Goal: Task Accomplishment & Management: Use online tool/utility

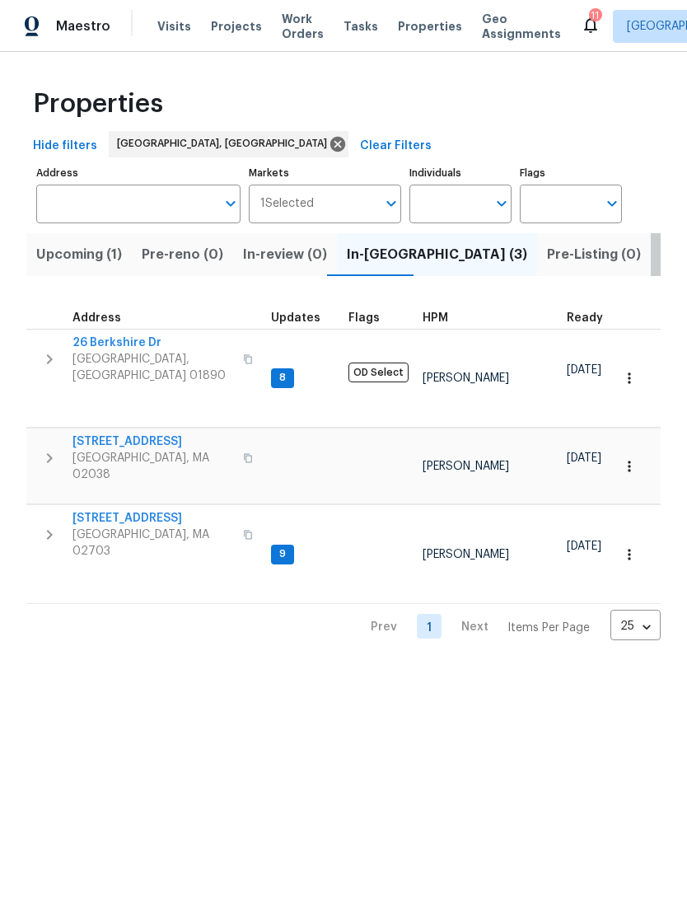
click at [661, 264] on span "Listed (17)" at bounding box center [695, 254] width 68 height 23
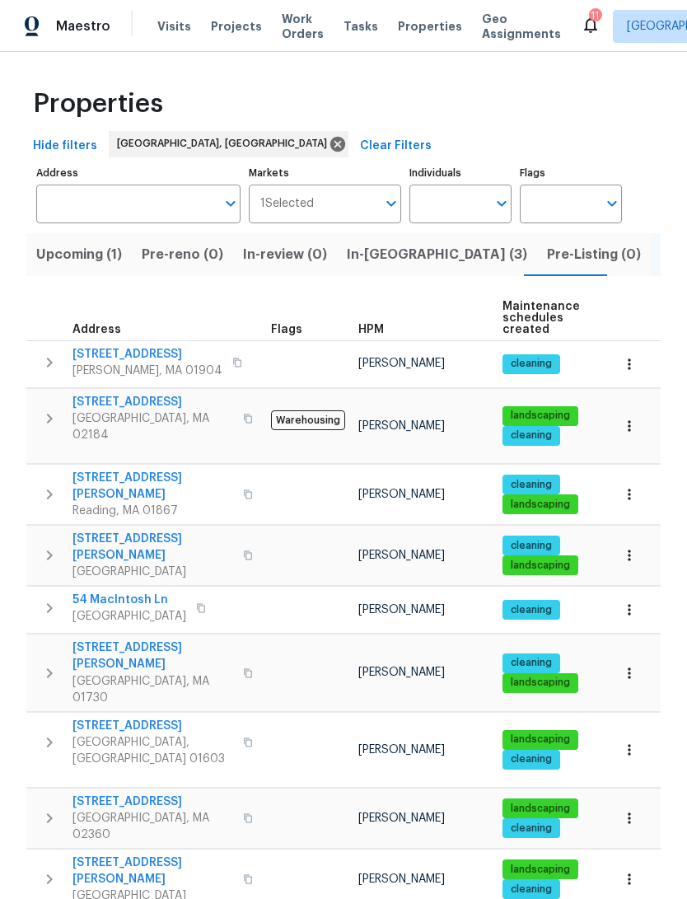
click at [90, 470] on span "444 Lowell St" at bounding box center [153, 486] width 161 height 33
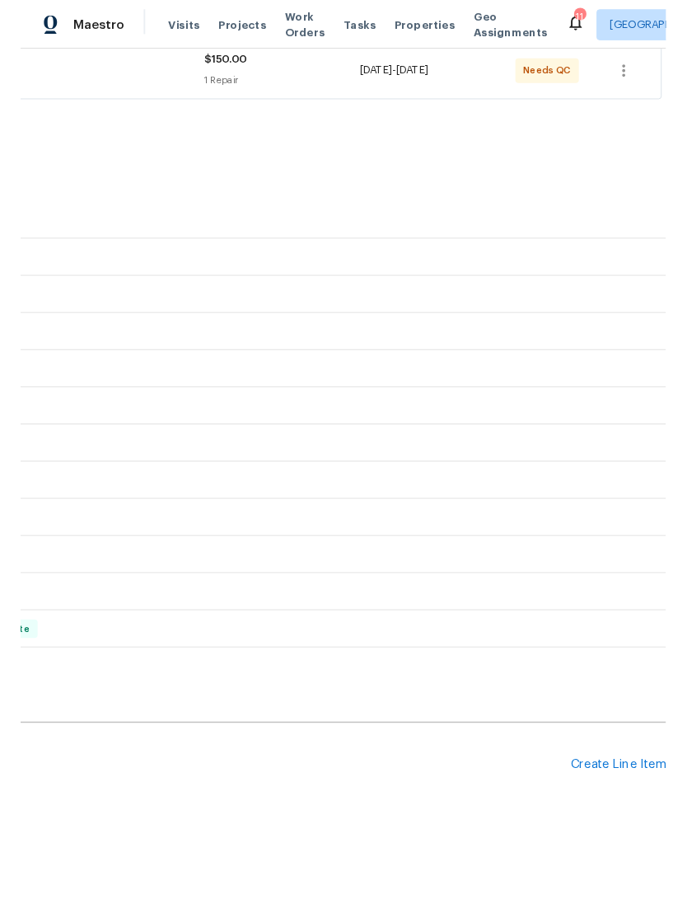
scroll to position [322, 244]
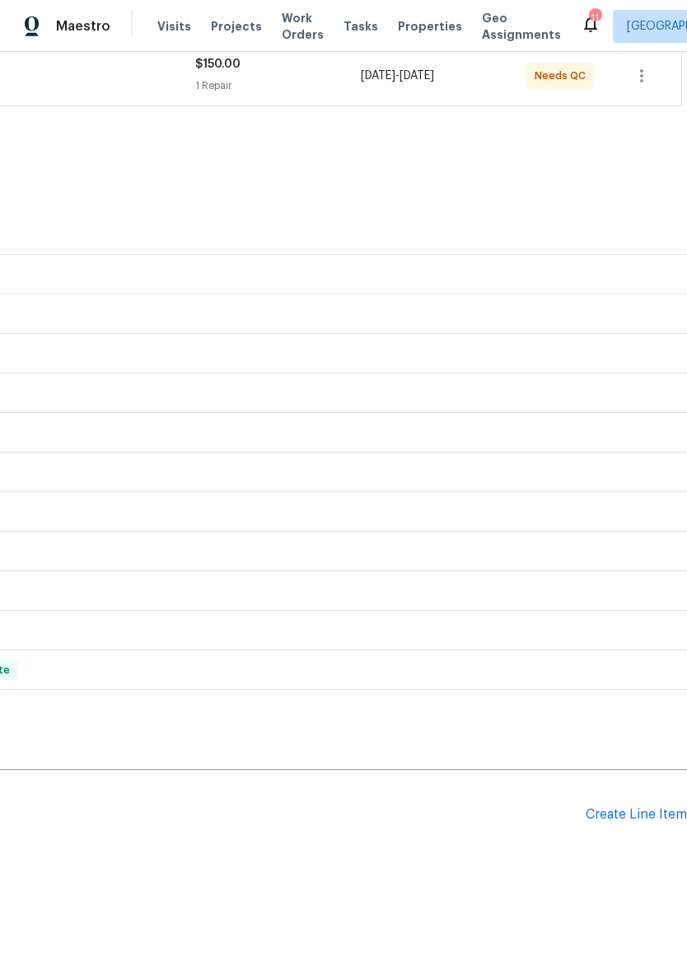
click at [637, 822] on div "Create Line Item" at bounding box center [636, 815] width 101 height 16
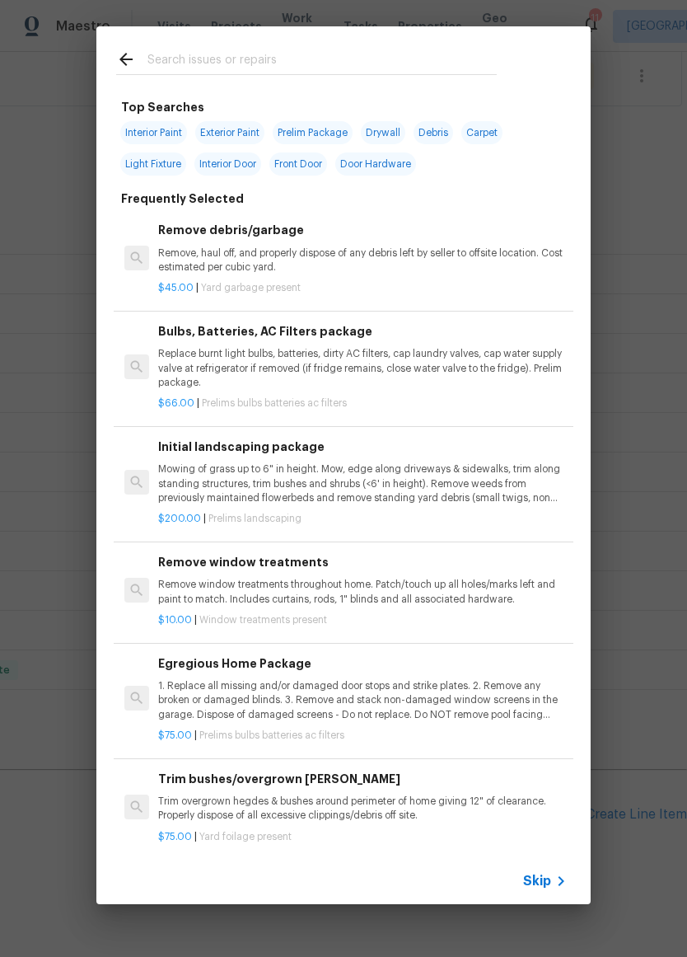
click at [470, 58] on input "text" at bounding box center [321, 61] width 349 height 25
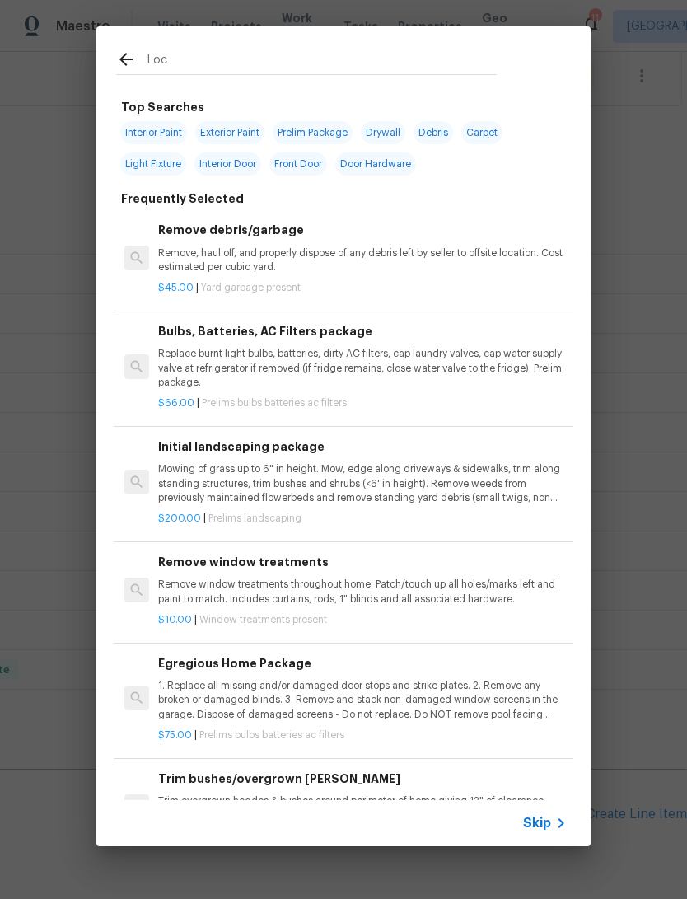
type input "Lock"
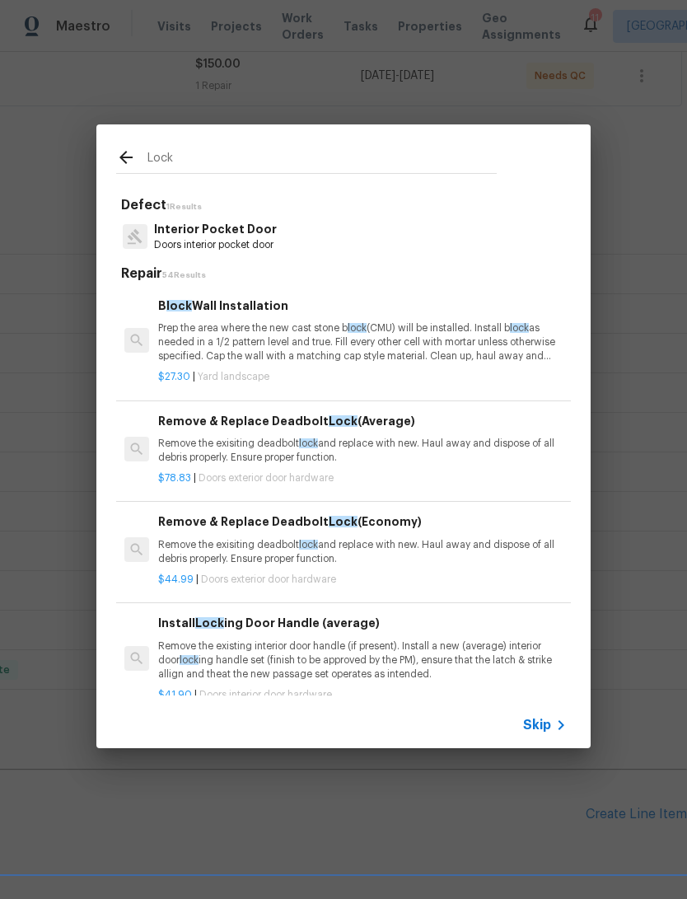
click at [165, 239] on p "Doors interior pocket door" at bounding box center [215, 245] width 123 height 14
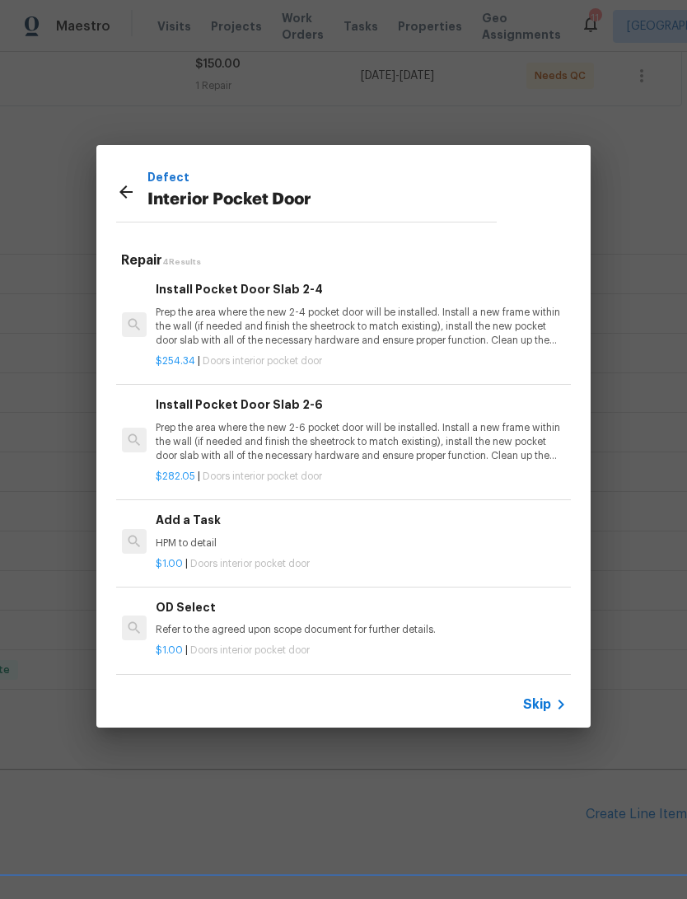
scroll to position [2, 2]
click at [118, 196] on icon at bounding box center [126, 192] width 20 height 20
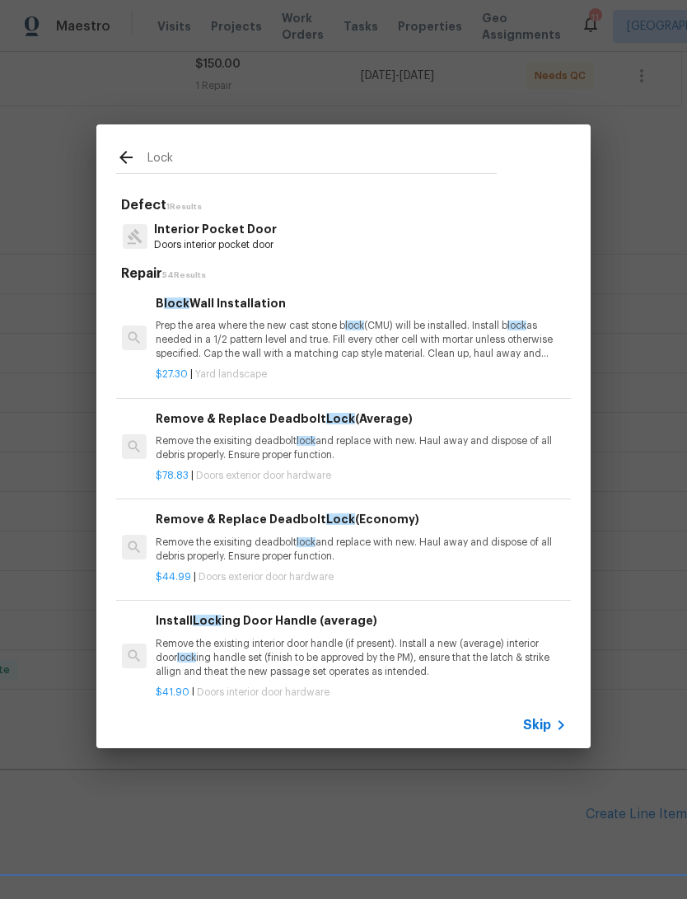
click at [186, 456] on p "Remove the exisiting deadbolt lock and replace with new. Haul away and dispose …" at bounding box center [360, 448] width 409 height 28
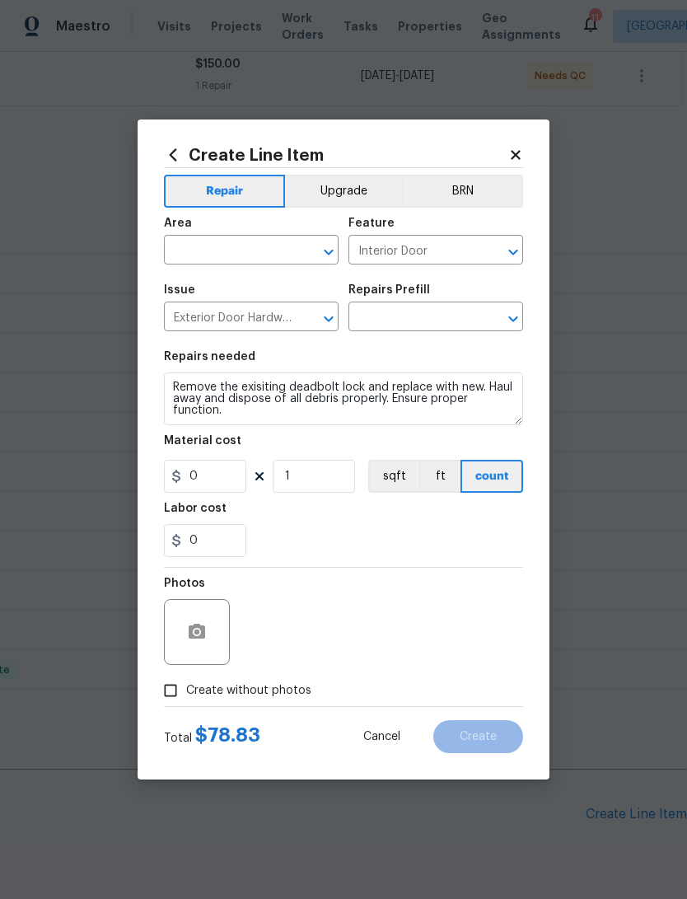
type input "Remove & Replace Deadbolt Lock (Average) $78.83"
type input "78.83"
click at [176, 685] on input "Create without photos" at bounding box center [170, 690] width 31 height 31
checkbox input "true"
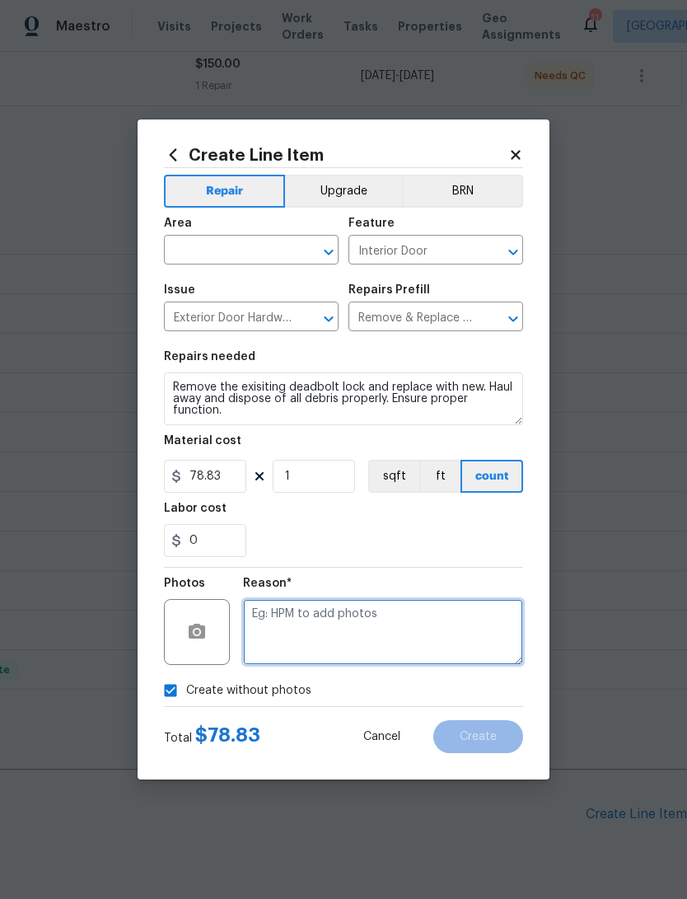
click at [477, 615] on textarea at bounding box center [383, 632] width 280 height 66
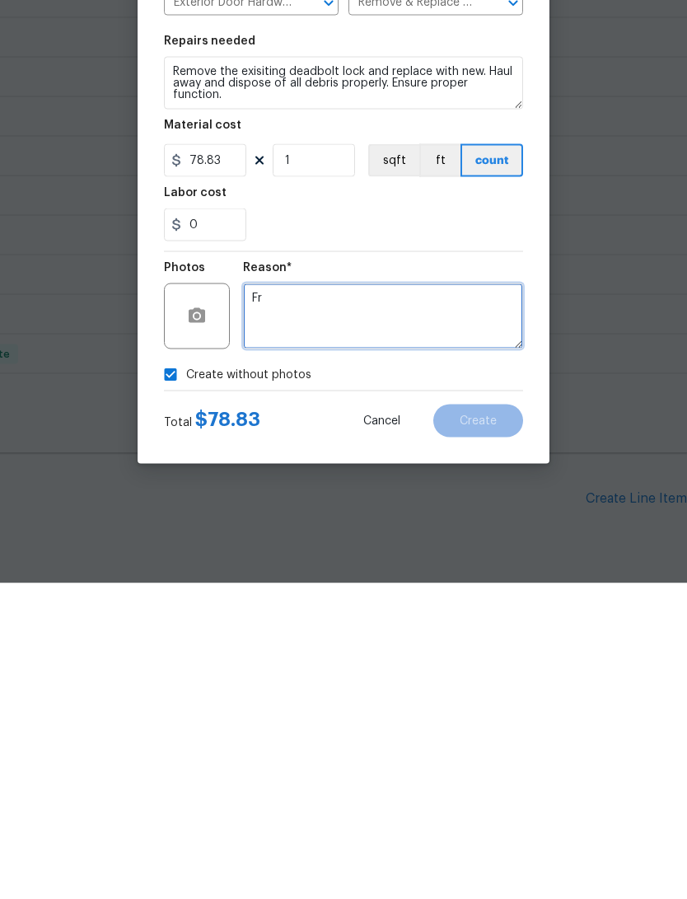
type textarea "F"
type textarea "Hpm"
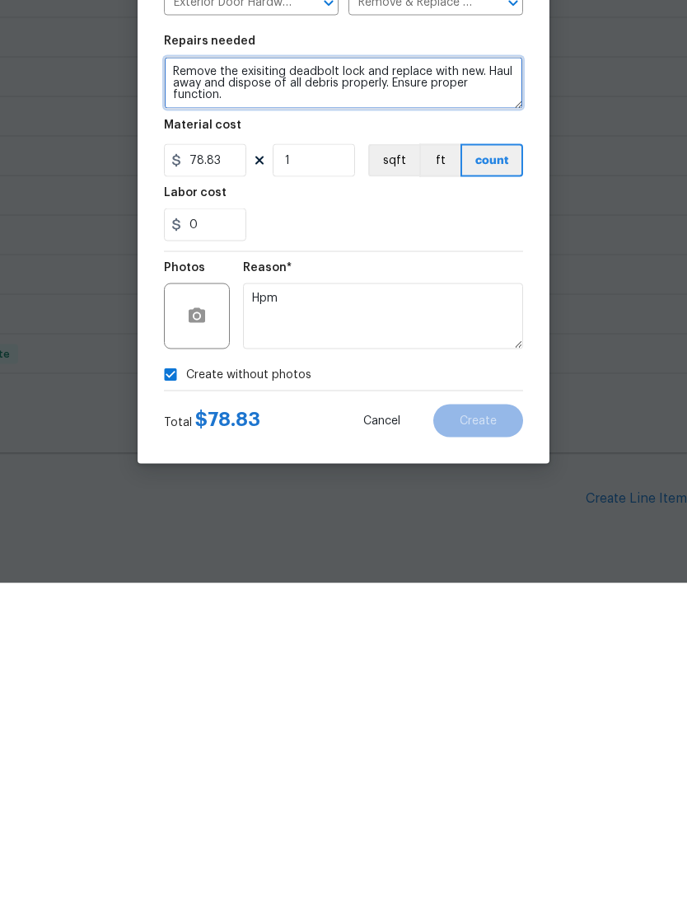
click at [166, 372] on textarea "Remove the exisiting deadbolt lock and replace with new. Haul away and dispose …" at bounding box center [343, 398] width 359 height 53
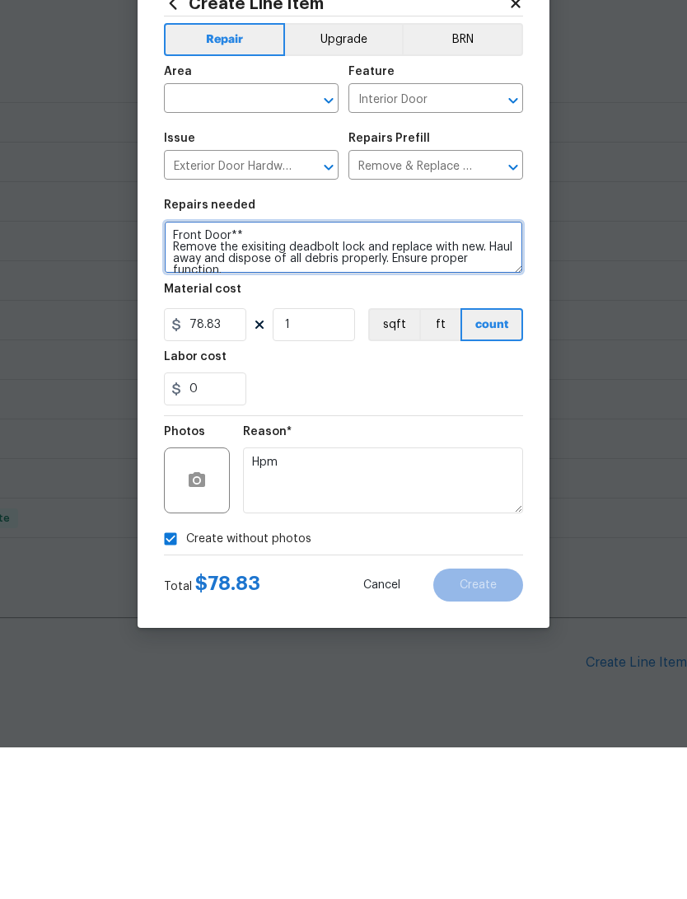
type textarea "Front Door** Remove the exisiting deadbolt lock and replace with new. Haul away…"
click at [186, 239] on input "text" at bounding box center [228, 252] width 129 height 26
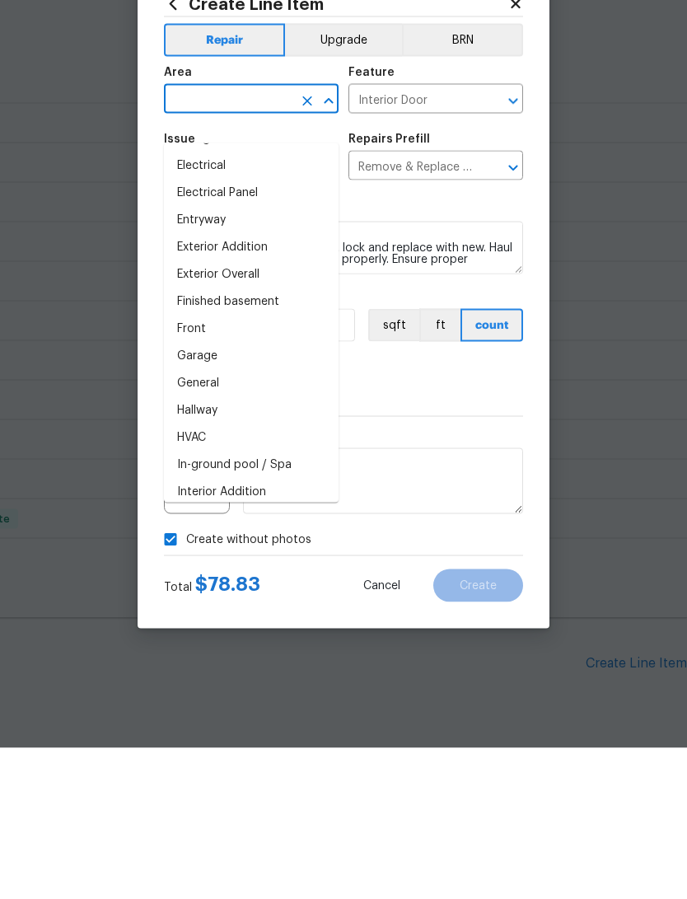
scroll to position [354, 0]
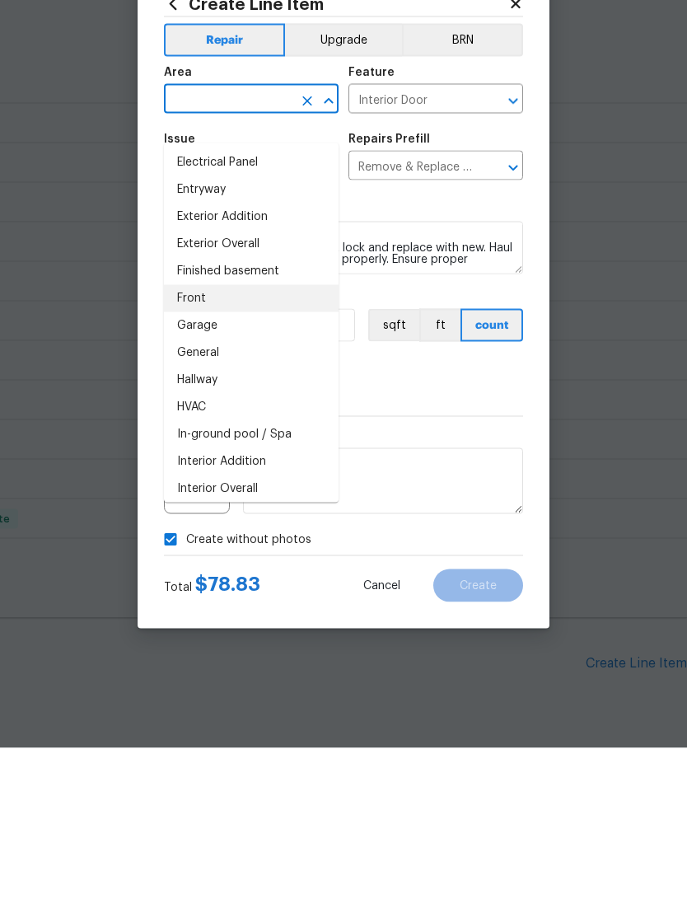
click at [189, 436] on li "Front" at bounding box center [251, 449] width 175 height 27
type input "Front"
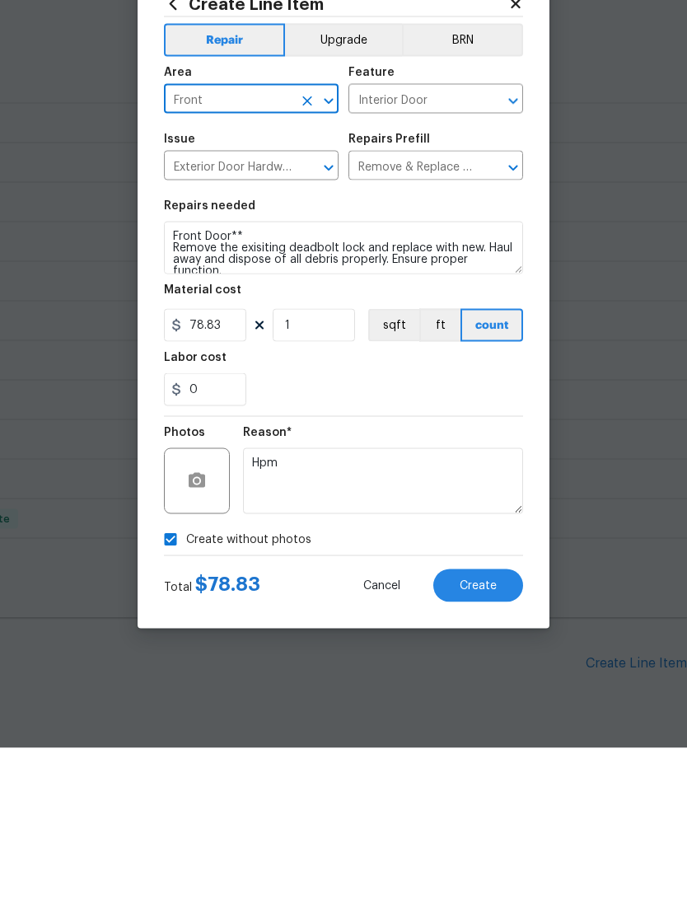
click at [504, 524] on div "0" at bounding box center [343, 540] width 359 height 33
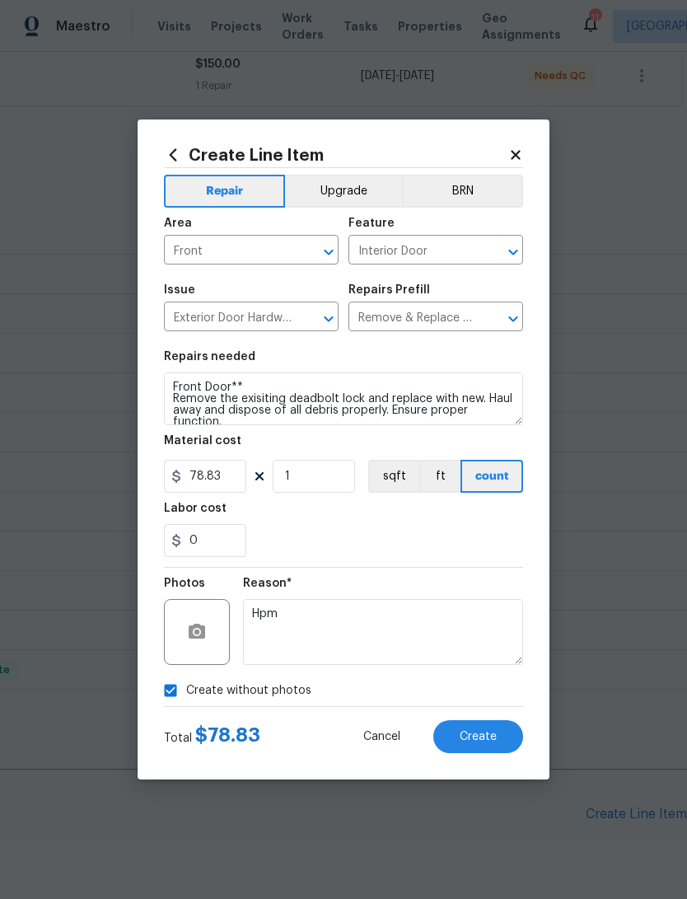
click at [489, 743] on span "Create" at bounding box center [478, 737] width 37 height 12
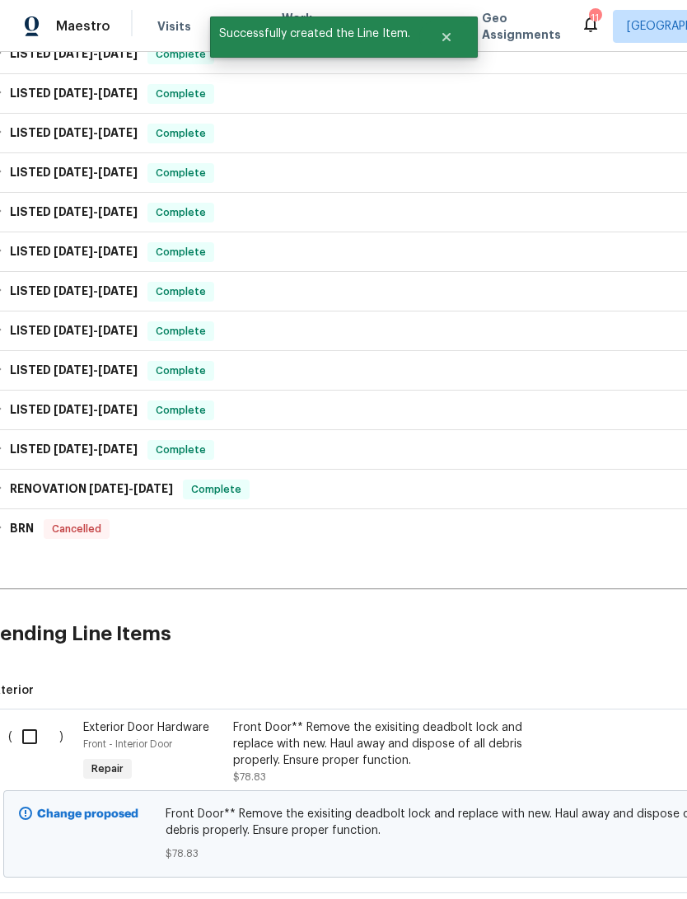
scroll to position [503, 13]
click at [30, 719] on input "checkbox" at bounding box center [35, 736] width 47 height 35
checkbox input "true"
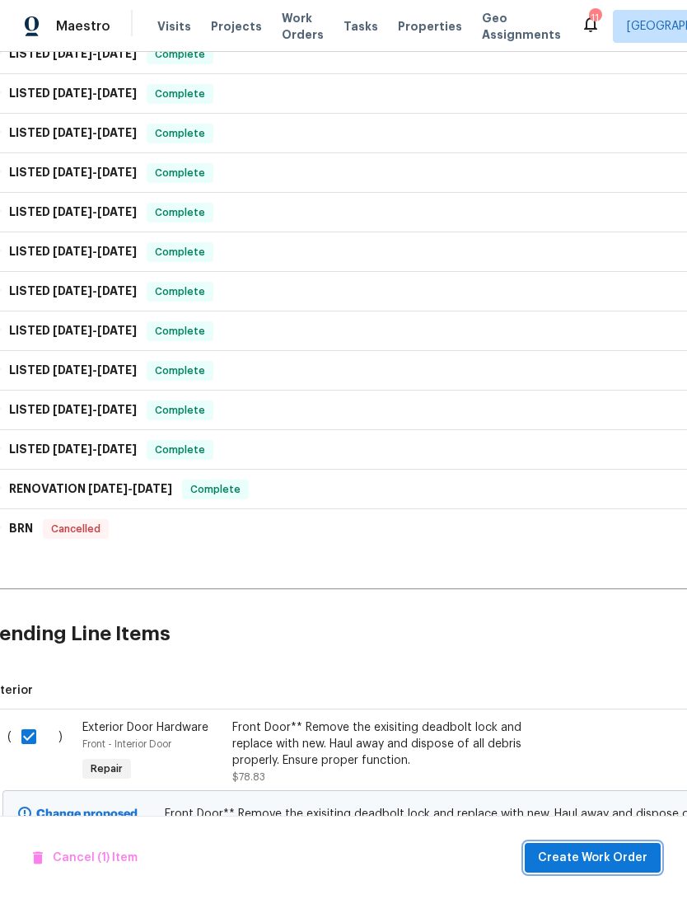
click at [617, 858] on span "Create Work Order" at bounding box center [593, 858] width 110 height 21
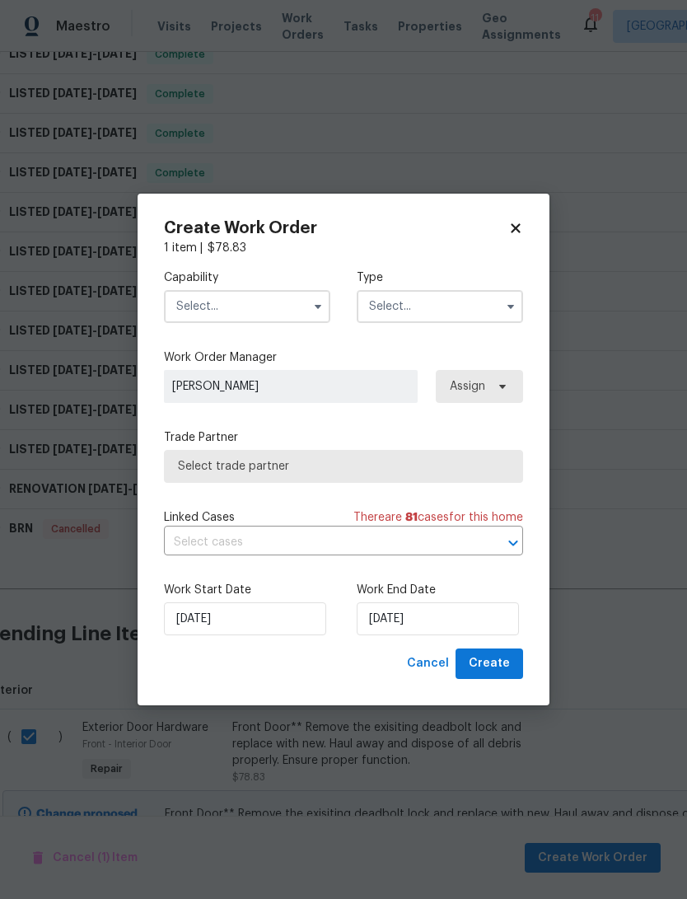
click at [296, 305] on input "text" at bounding box center [247, 306] width 166 height 33
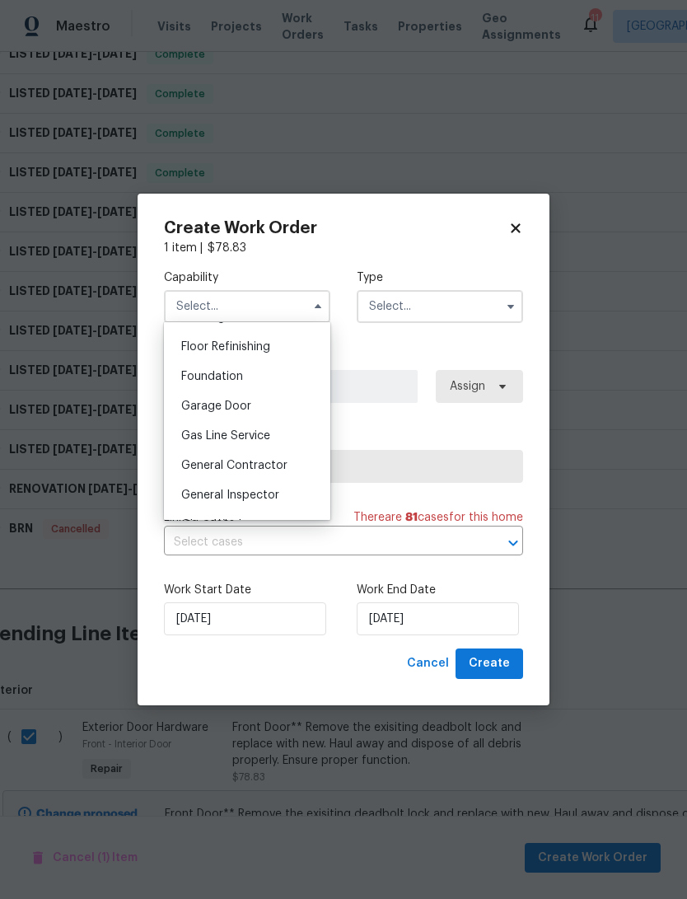
scroll to position [665, 0]
click at [292, 465] on div "General Contractor" at bounding box center [247, 464] width 158 height 30
type input "General Contractor"
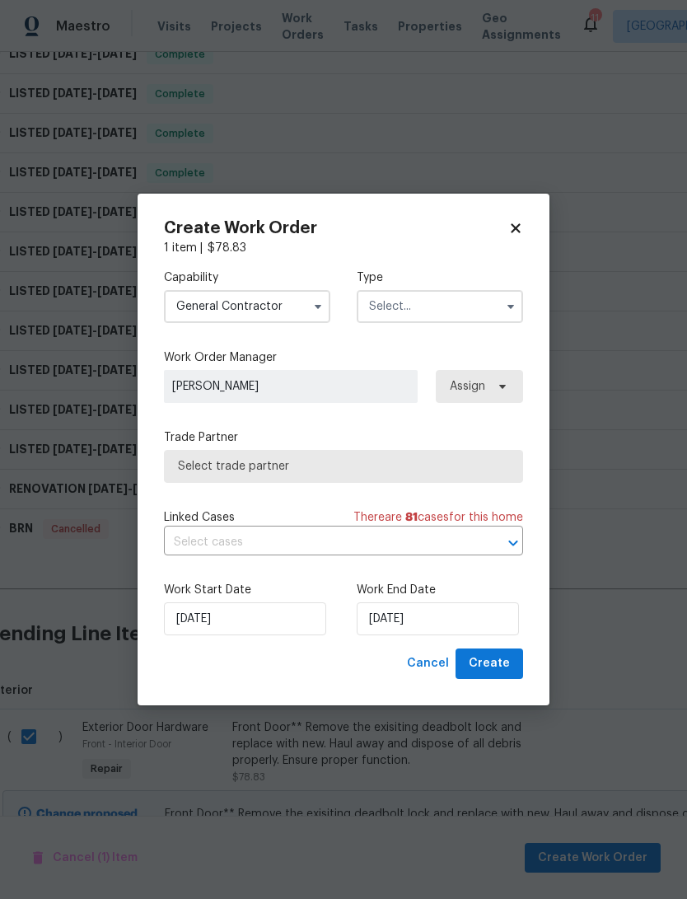
click at [477, 301] on input "text" at bounding box center [440, 306] width 166 height 33
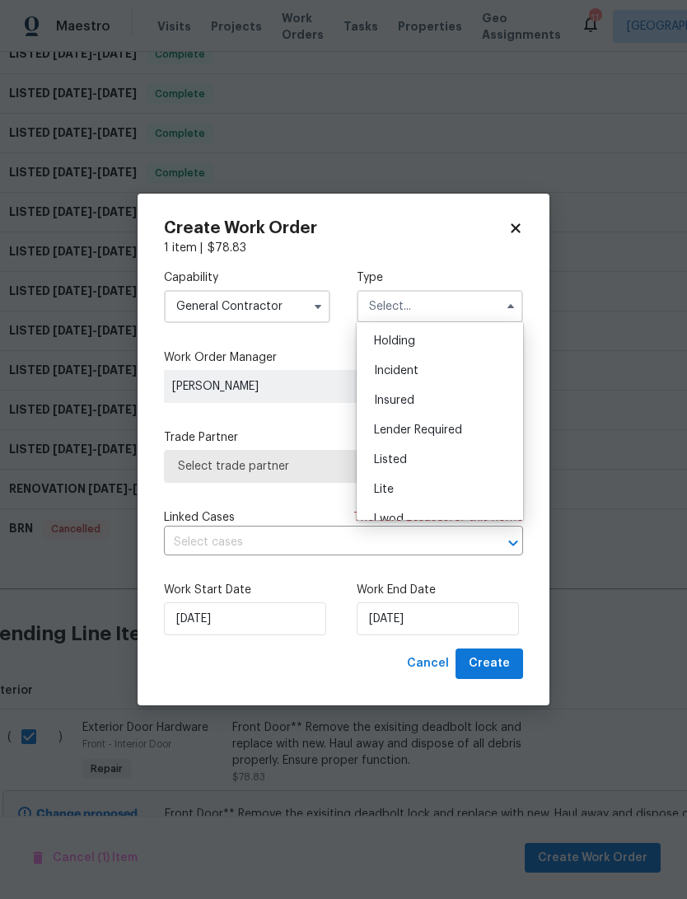
scroll to position [62, 0]
click at [428, 458] on div "Listed" at bounding box center [440, 457] width 158 height 30
type input "Listed"
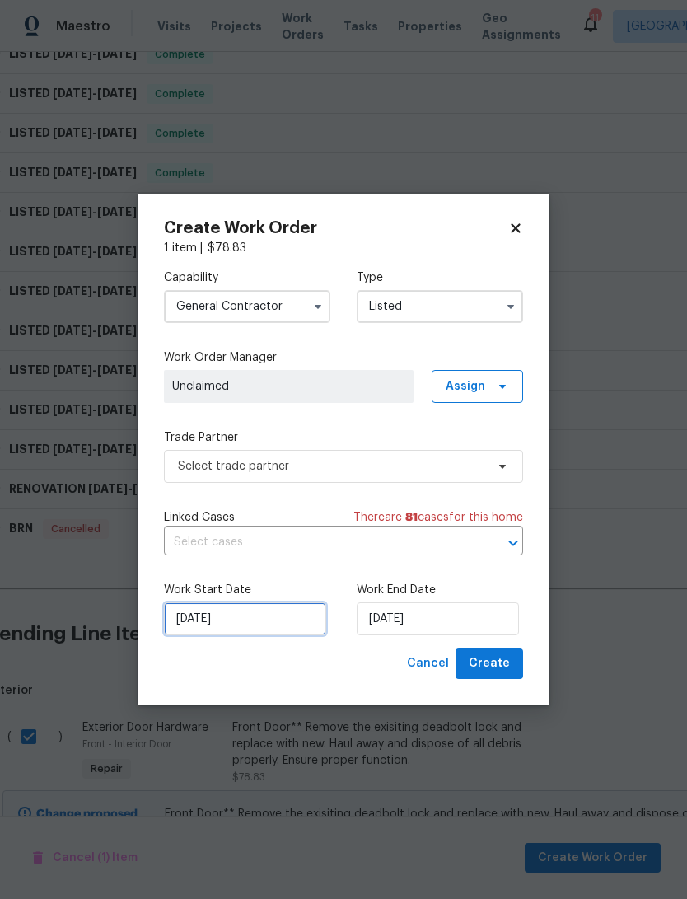
click at [184, 617] on input "[DATE]" at bounding box center [245, 618] width 162 height 33
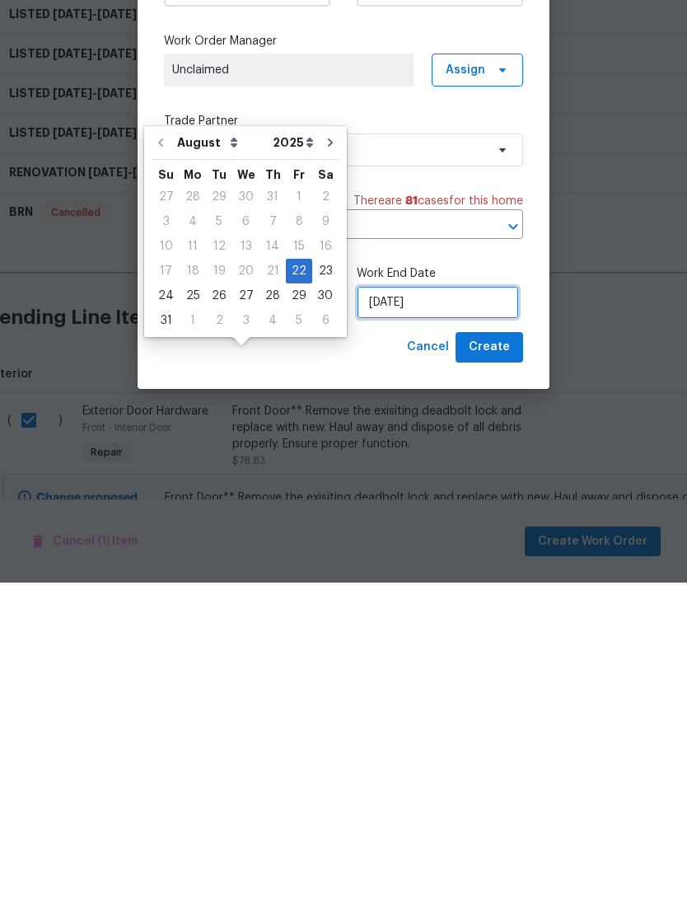
click at [472, 602] on input "[DATE]" at bounding box center [438, 618] width 162 height 33
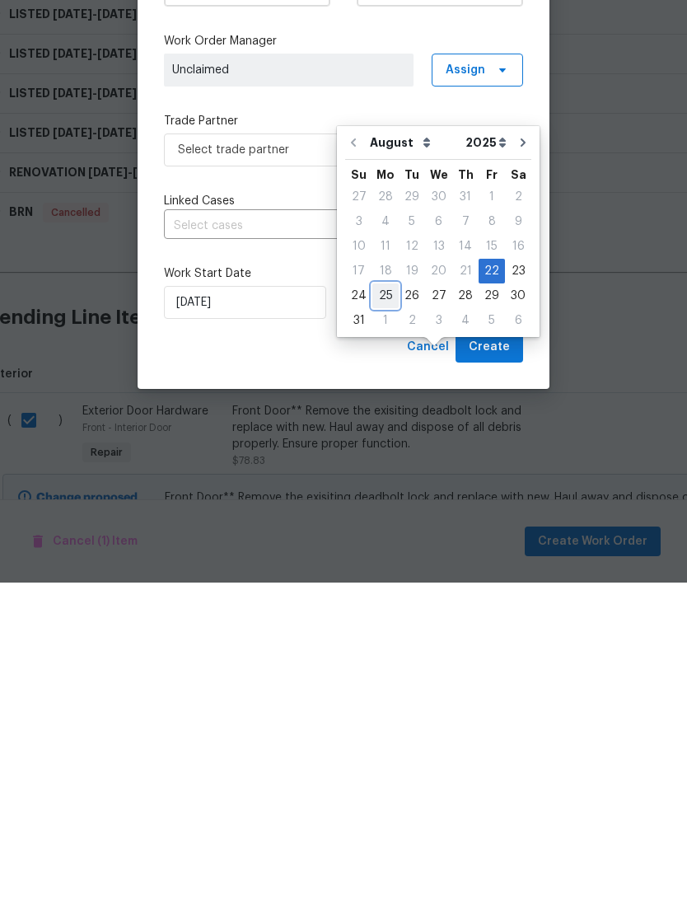
click at [389, 601] on div "25" at bounding box center [385, 612] width 26 height 23
type input "[DATE]"
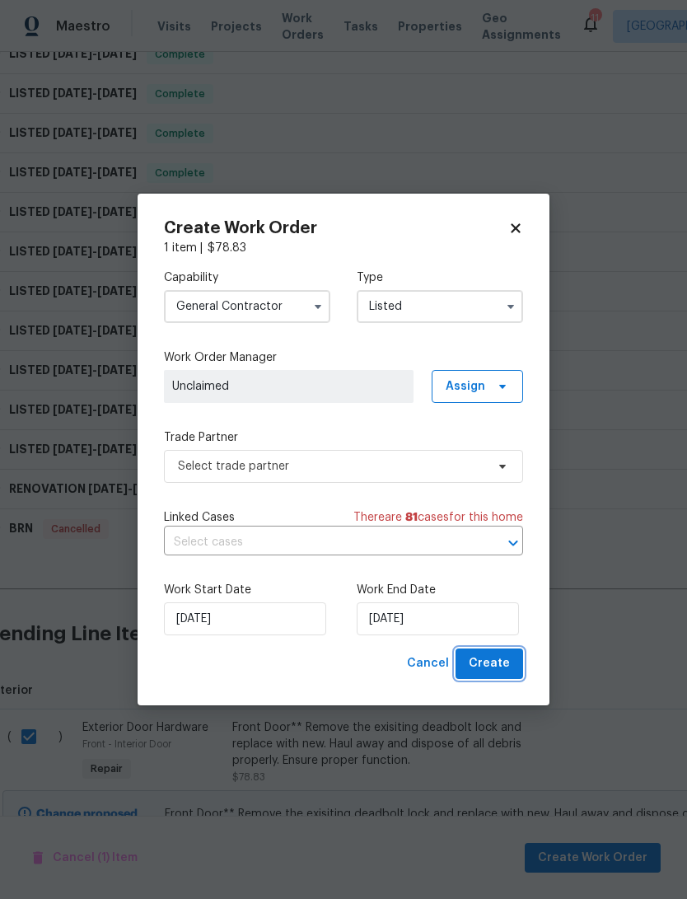
click at [512, 670] on button "Create" at bounding box center [490, 663] width 68 height 30
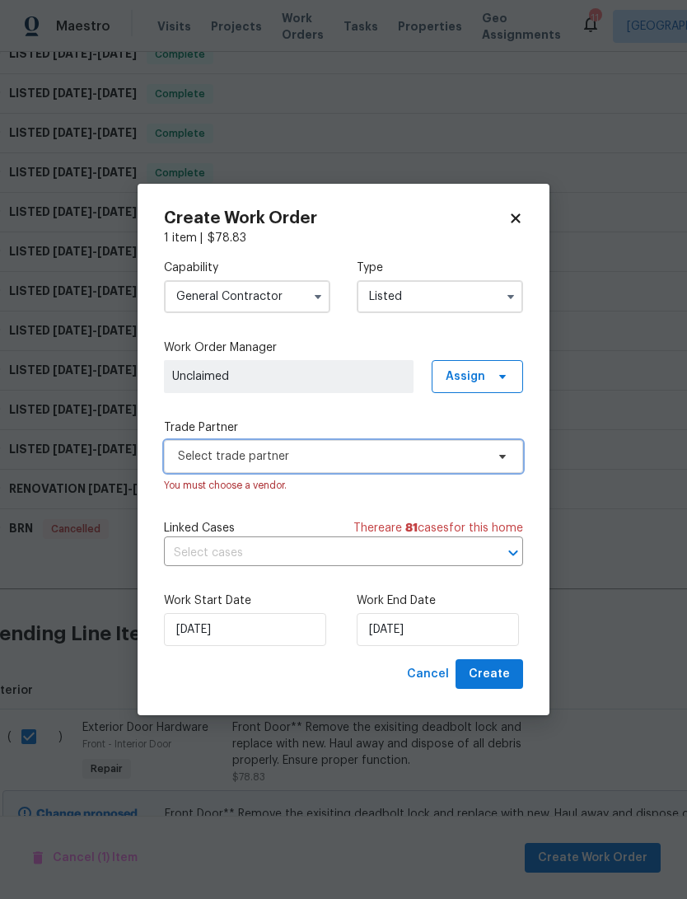
click at [475, 451] on span "Select trade partner" at bounding box center [331, 456] width 307 height 16
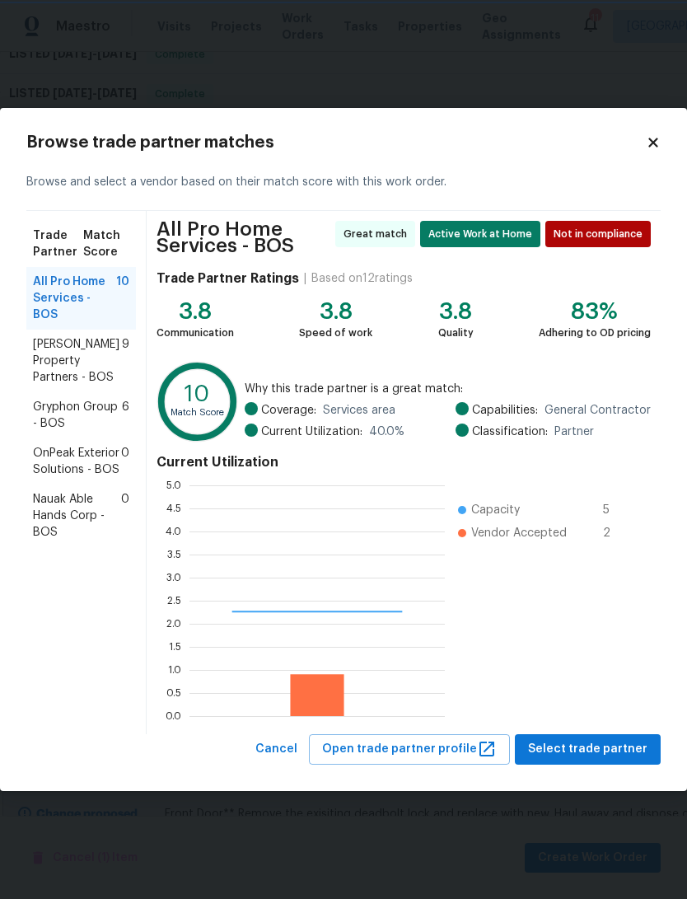
scroll to position [231, 255]
click at [42, 341] on span "[PERSON_NAME] Property Partners - BOS" at bounding box center [77, 360] width 89 height 49
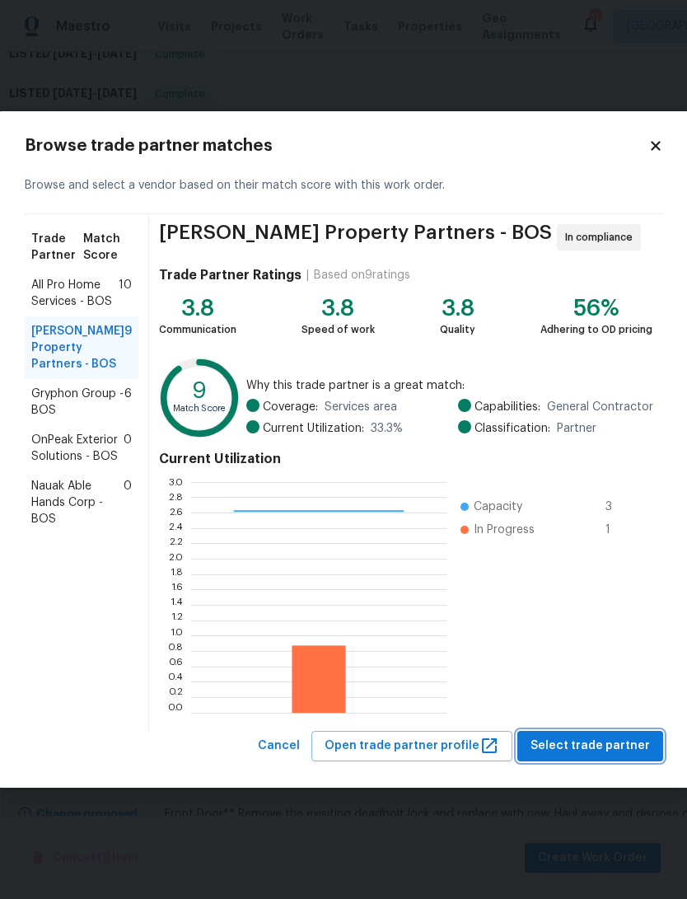
click at [602, 733] on button "Select trade partner" at bounding box center [590, 746] width 146 height 30
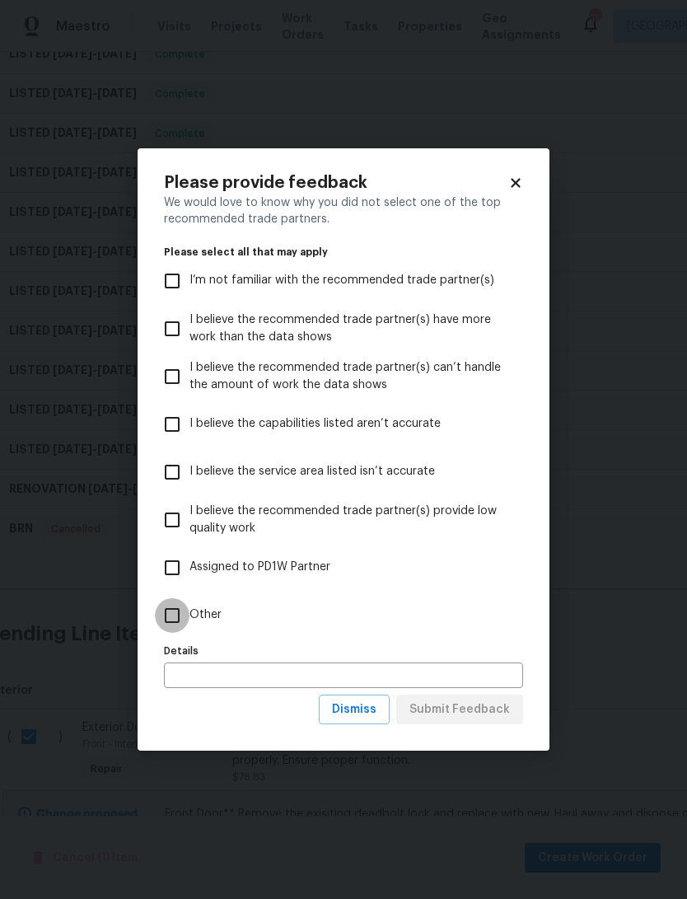
click at [174, 606] on input "Other" at bounding box center [172, 615] width 35 height 35
checkbox input "true"
click at [505, 717] on span "Submit Feedback" at bounding box center [459, 709] width 101 height 21
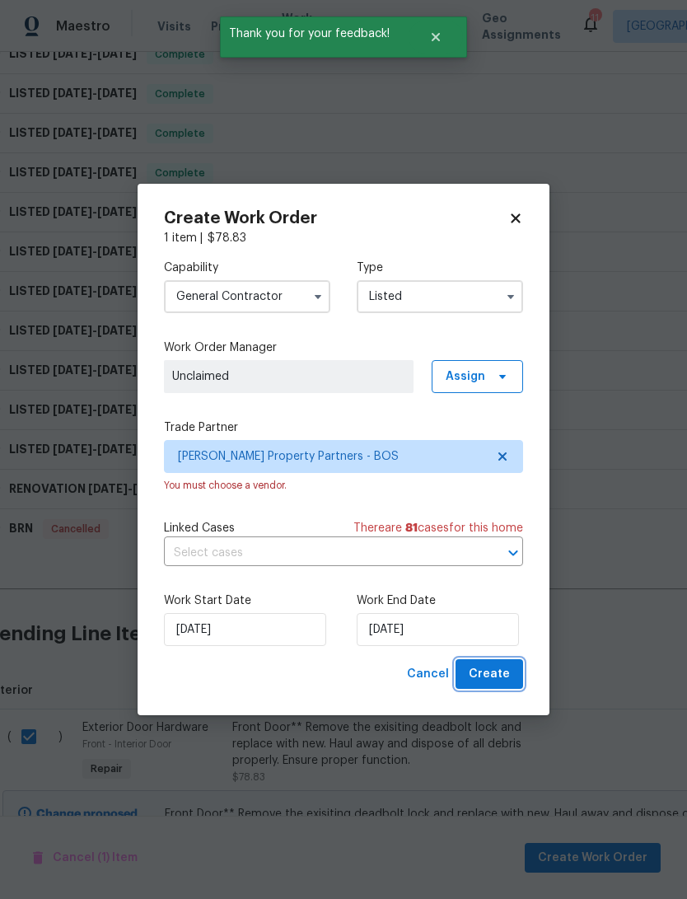
click at [508, 664] on button "Create" at bounding box center [490, 674] width 68 height 30
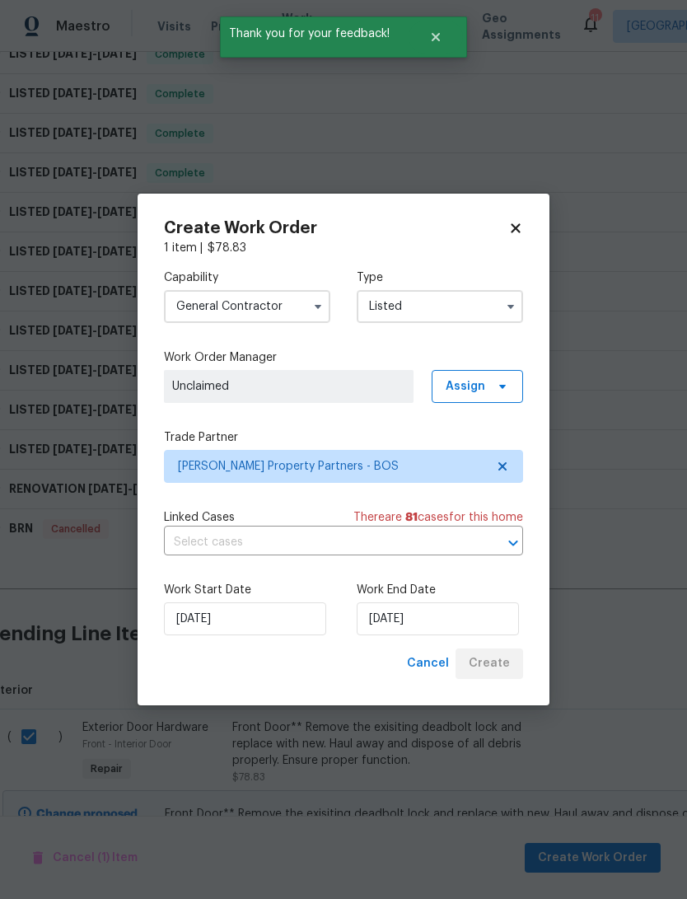
checkbox input "false"
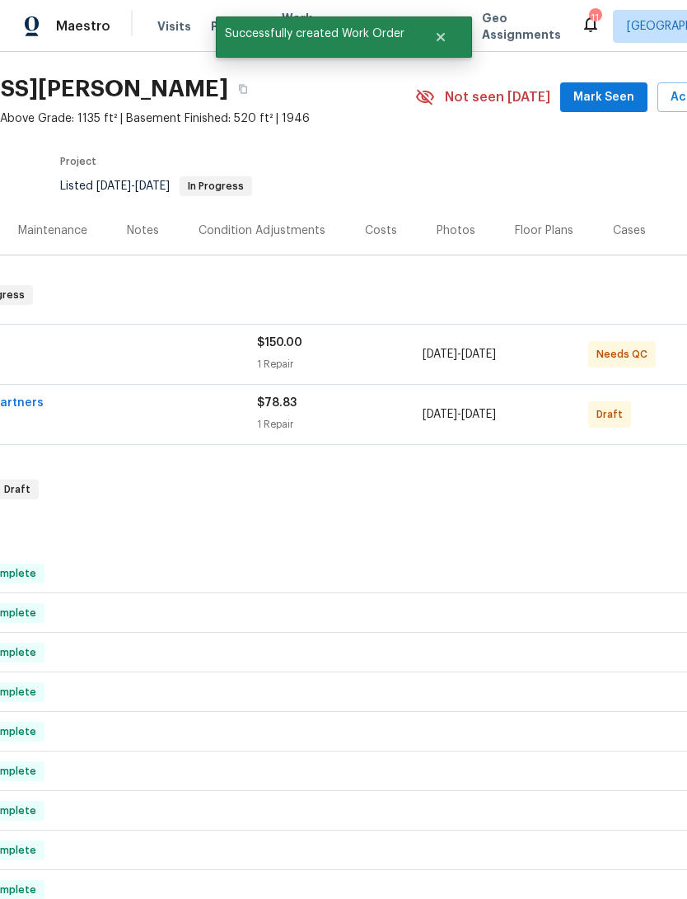
scroll to position [40, 179]
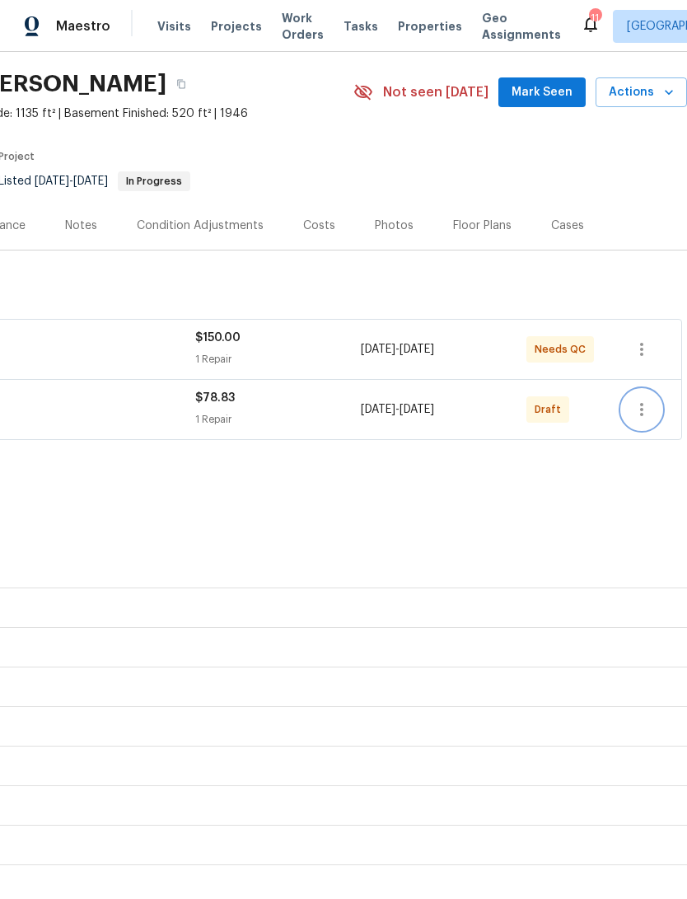
click at [639, 400] on icon "button" at bounding box center [642, 410] width 20 height 20
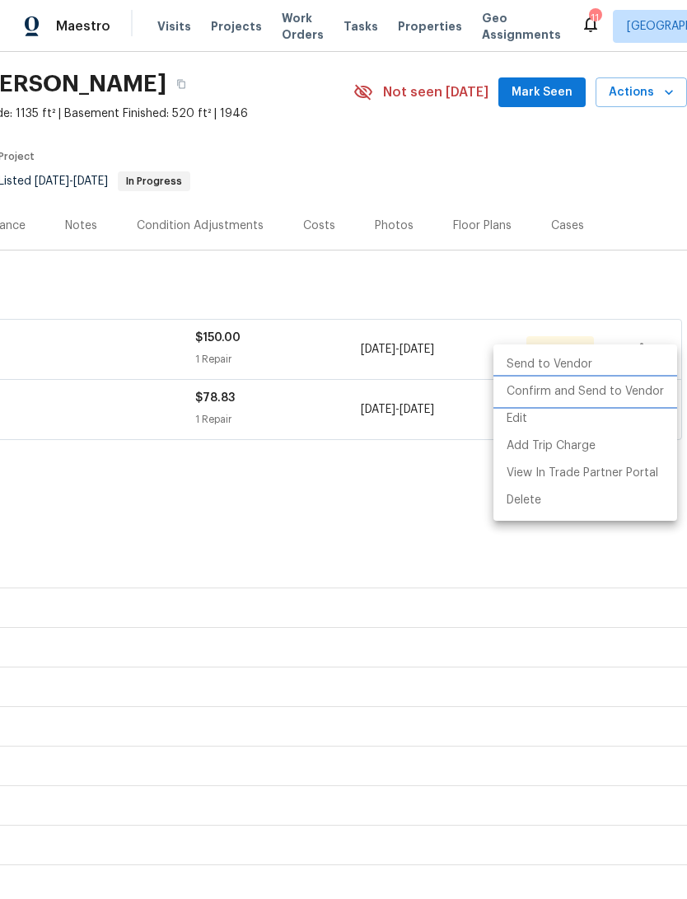
click at [640, 391] on li "Confirm and Send to Vendor" at bounding box center [586, 391] width 184 height 27
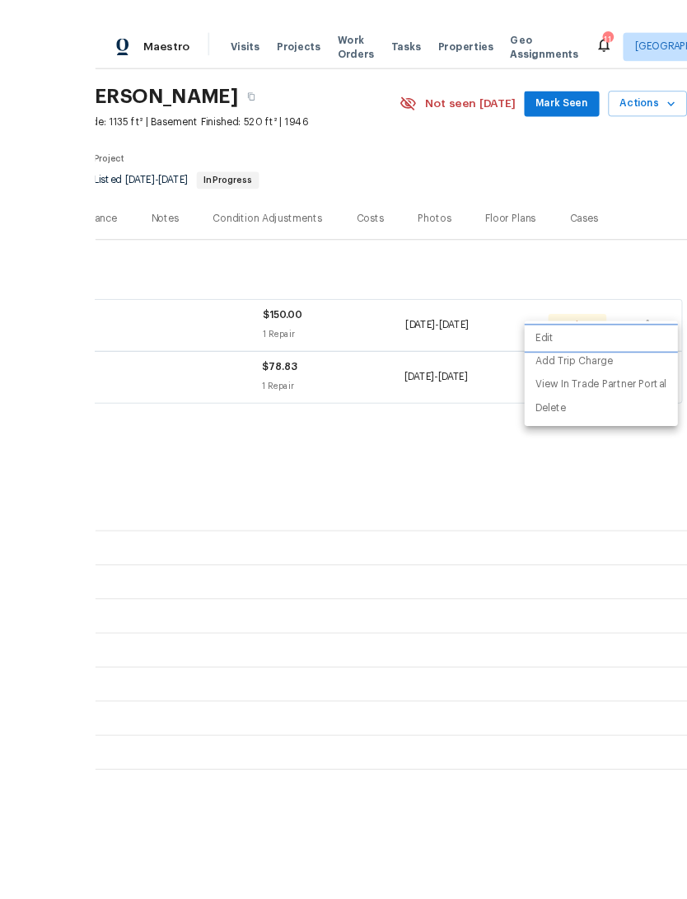
scroll to position [62, 0]
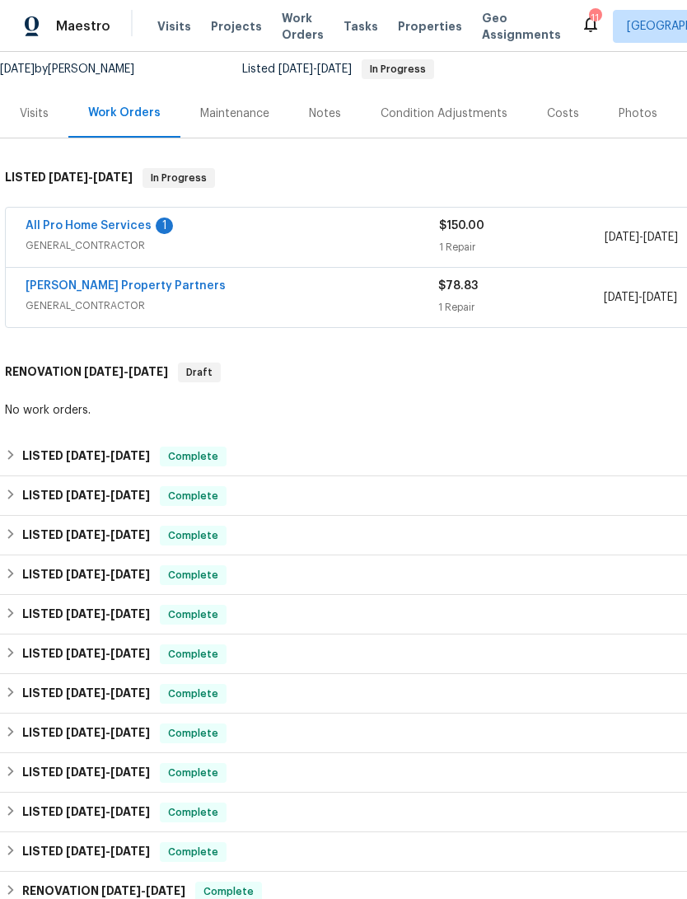
scroll to position [161, 0]
